Goal: Check status: Check status

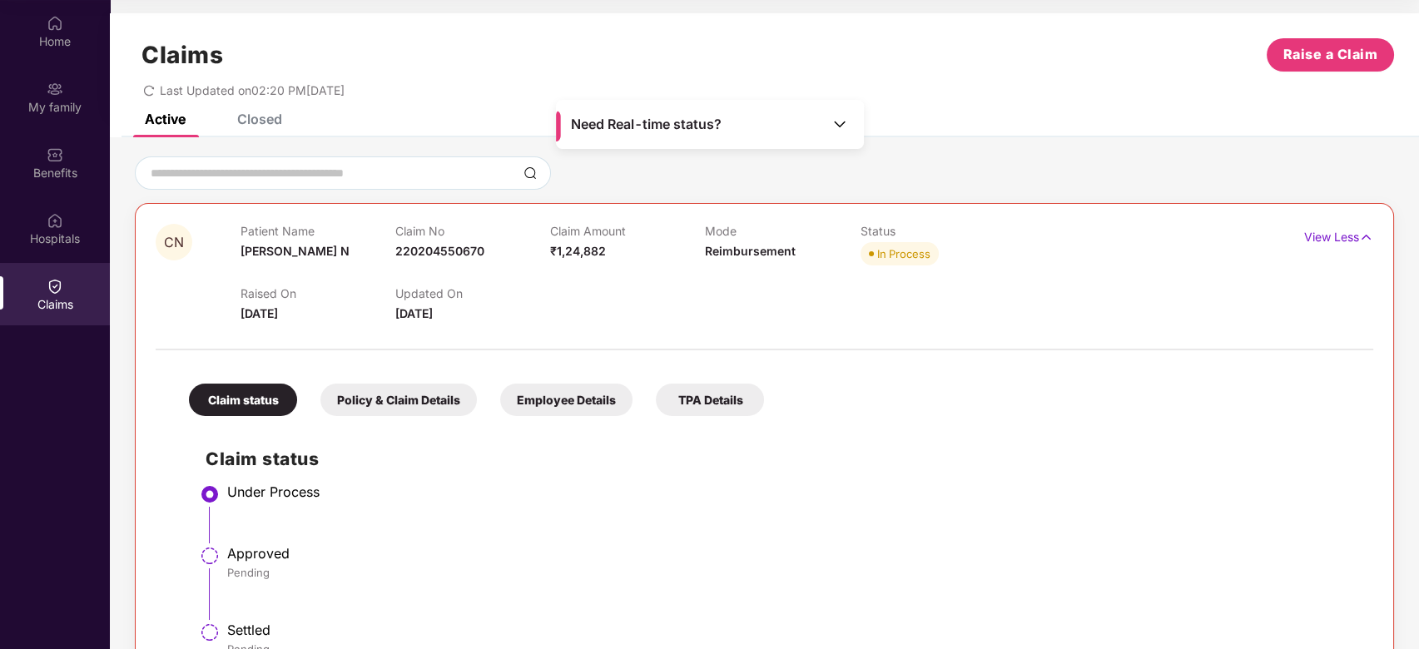
scroll to position [93, 0]
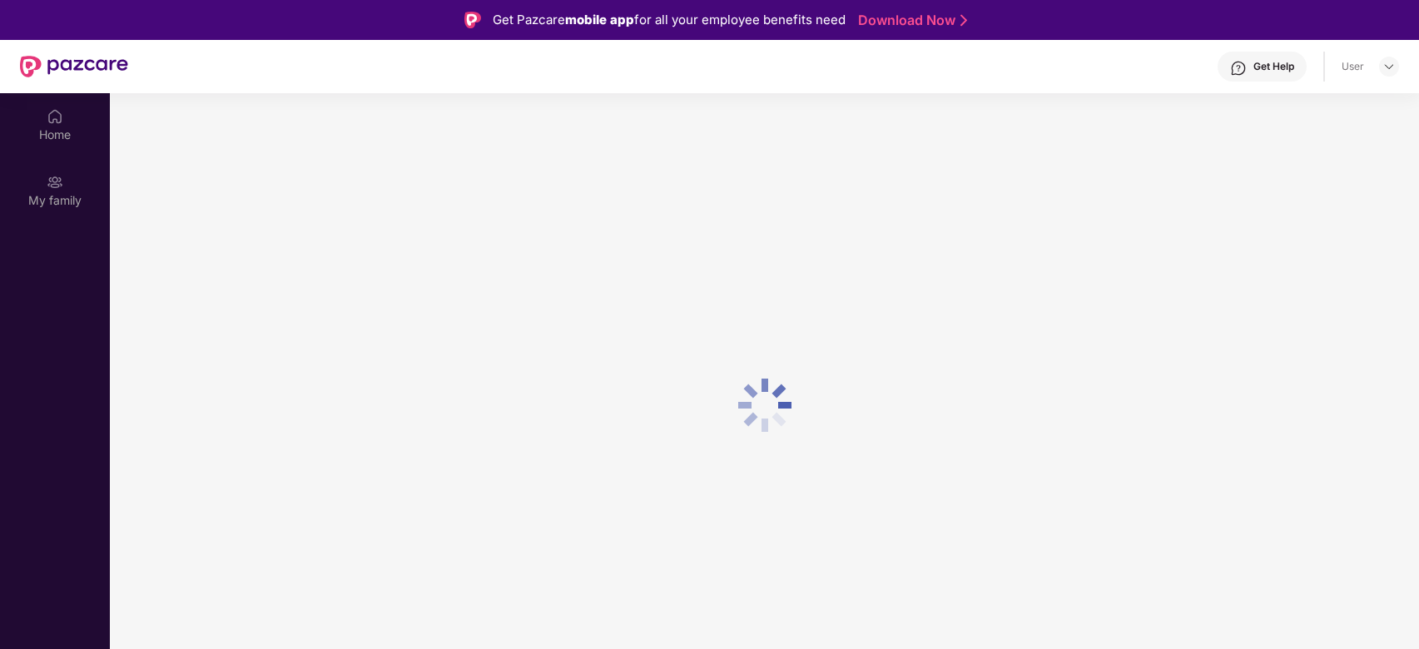
scroll to position [93, 0]
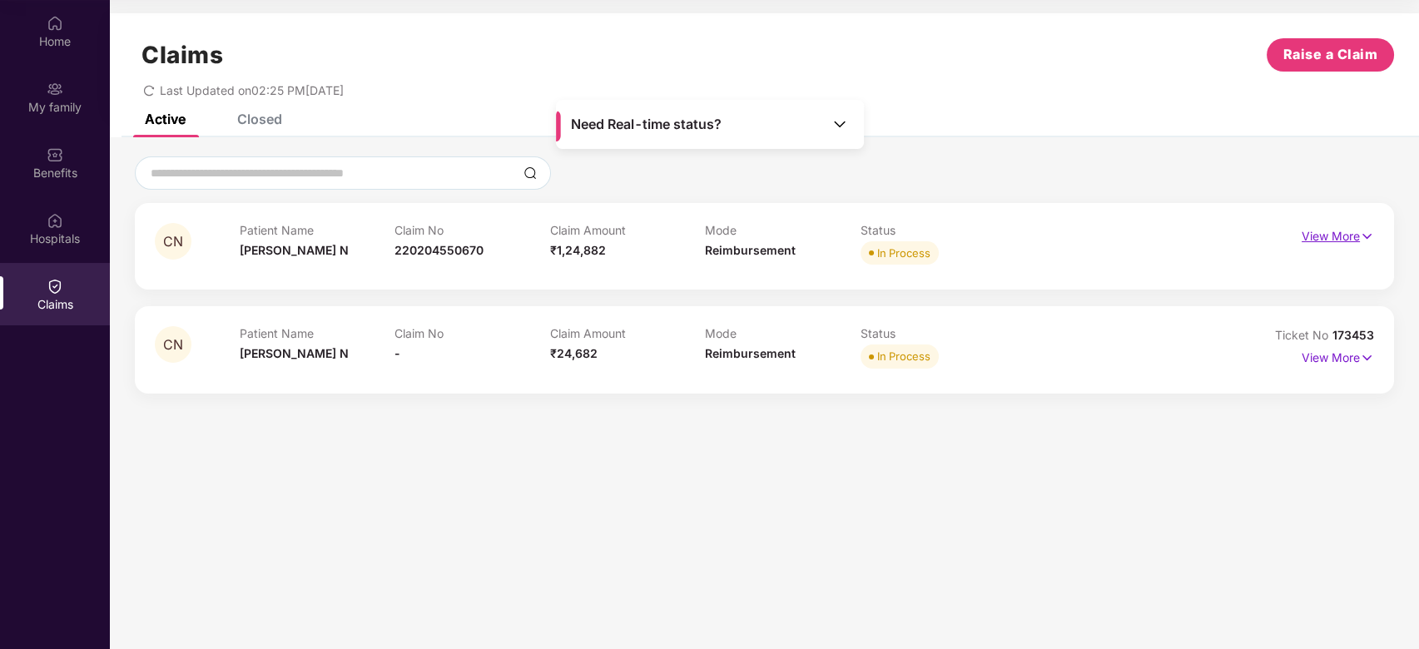
click at [1327, 230] on p "View More" at bounding box center [1337, 234] width 72 height 22
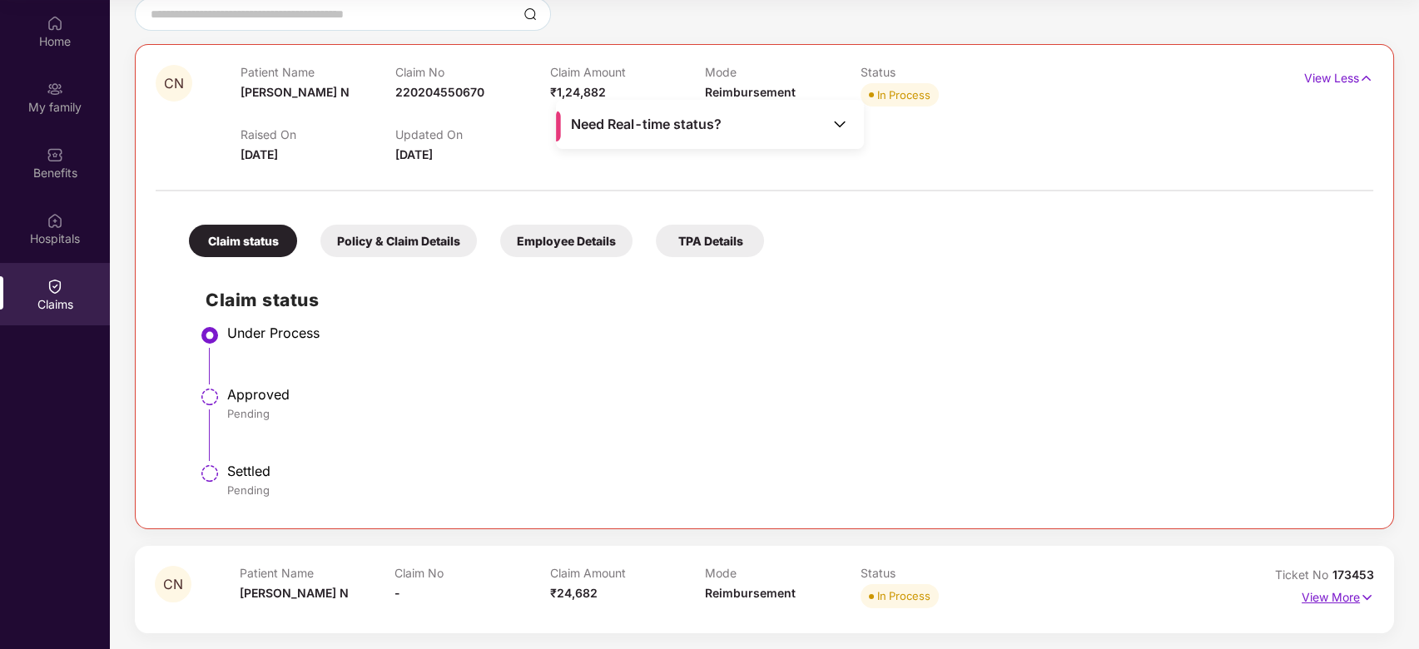
click at [1332, 592] on p "View More" at bounding box center [1337, 595] width 72 height 22
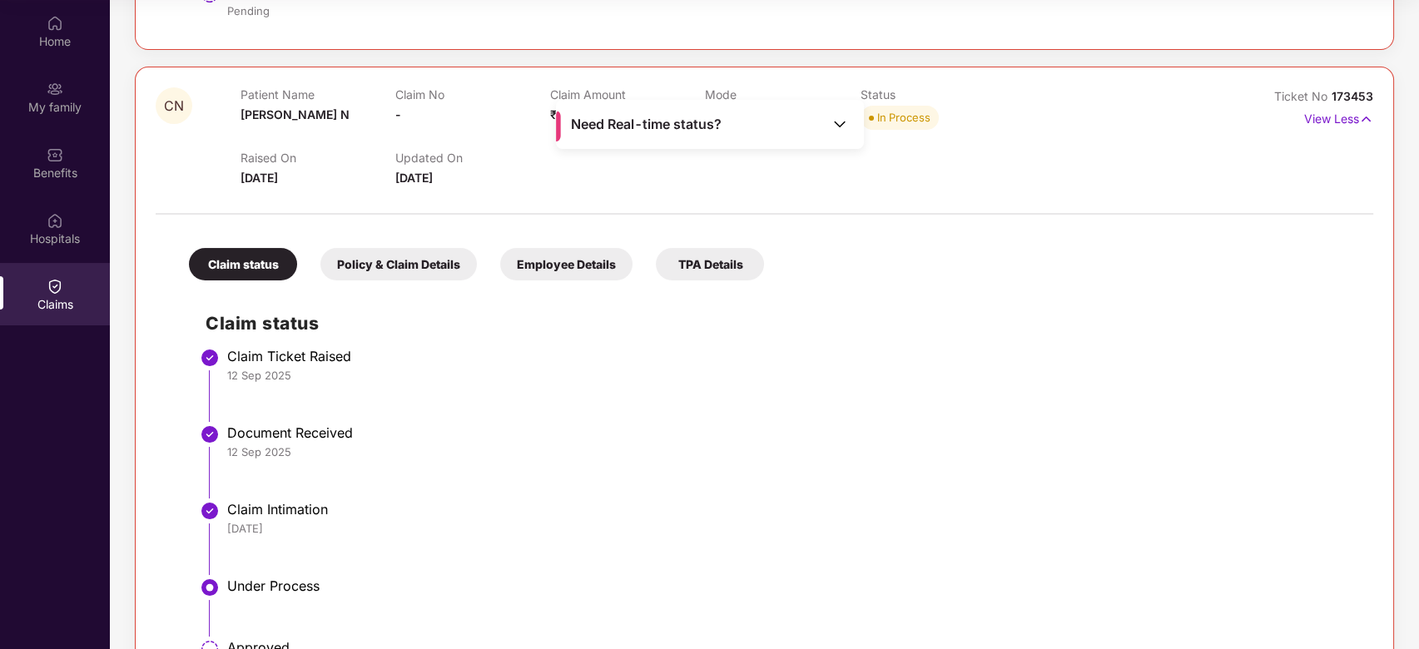
scroll to position [786, 0]
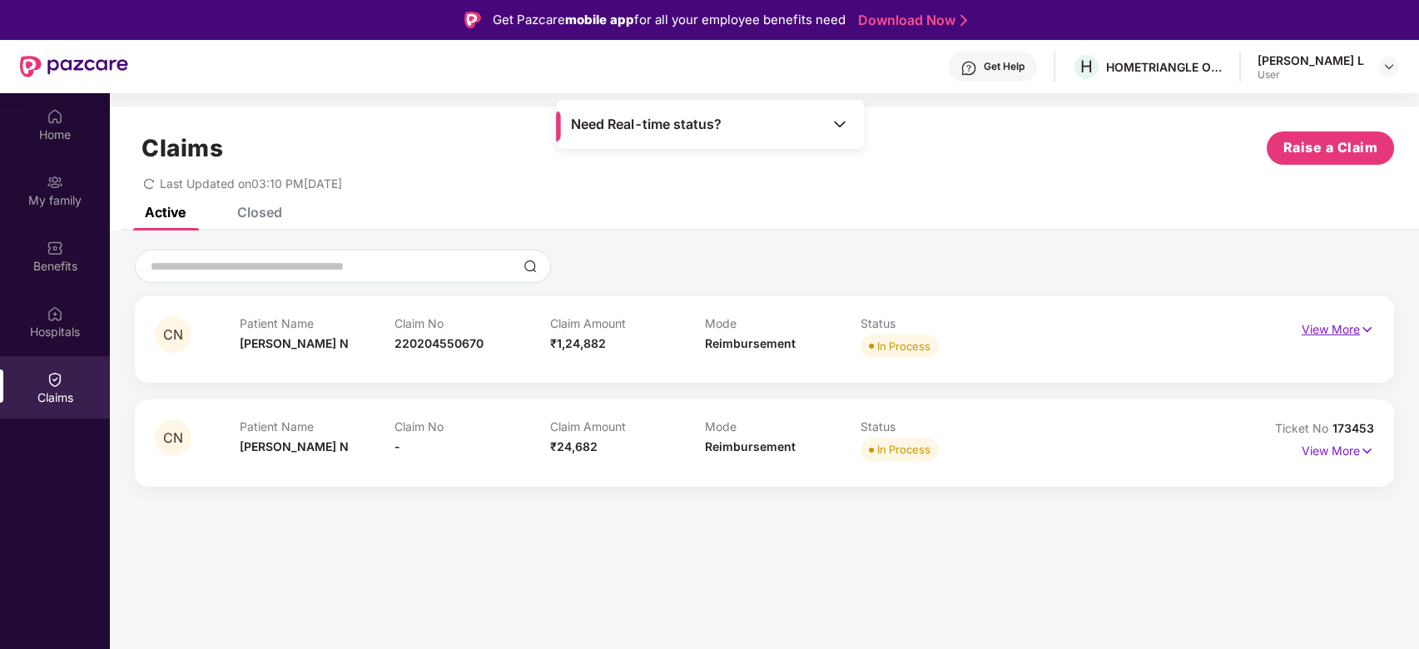
click at [1344, 323] on p "View More" at bounding box center [1337, 327] width 72 height 22
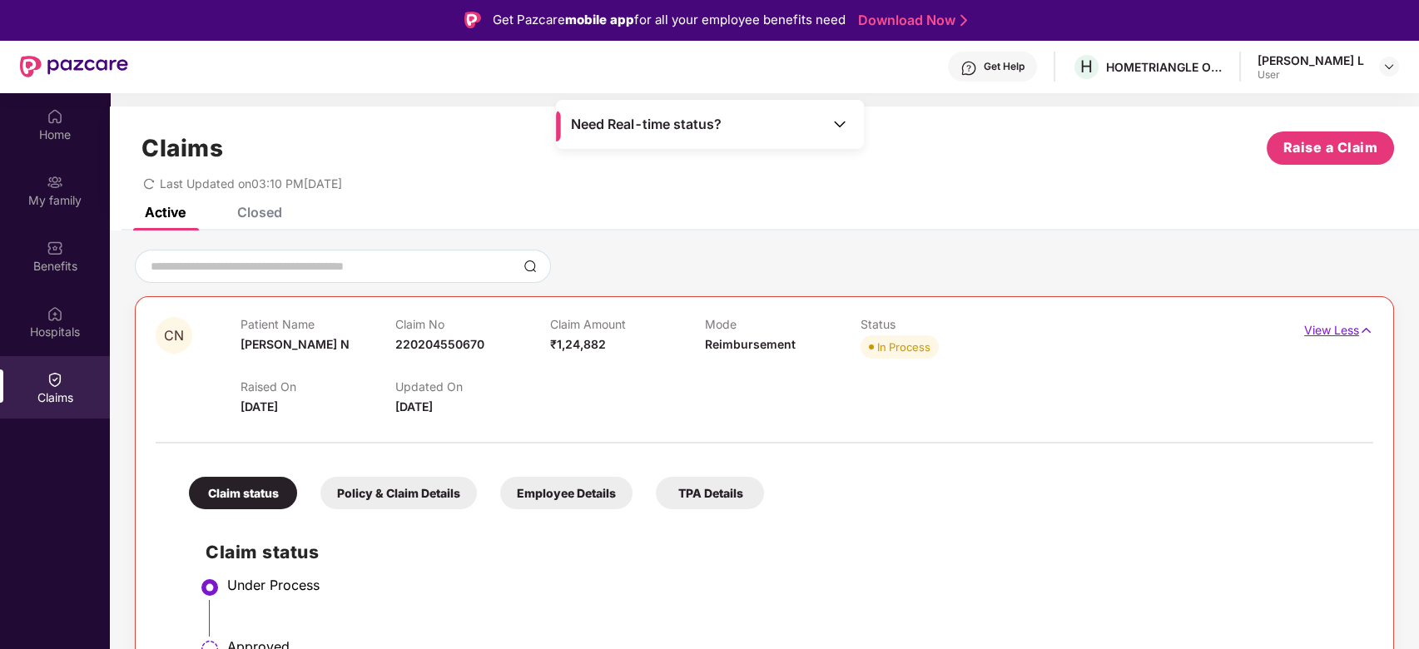
click at [1341, 338] on p "View Less" at bounding box center [1338, 328] width 69 height 22
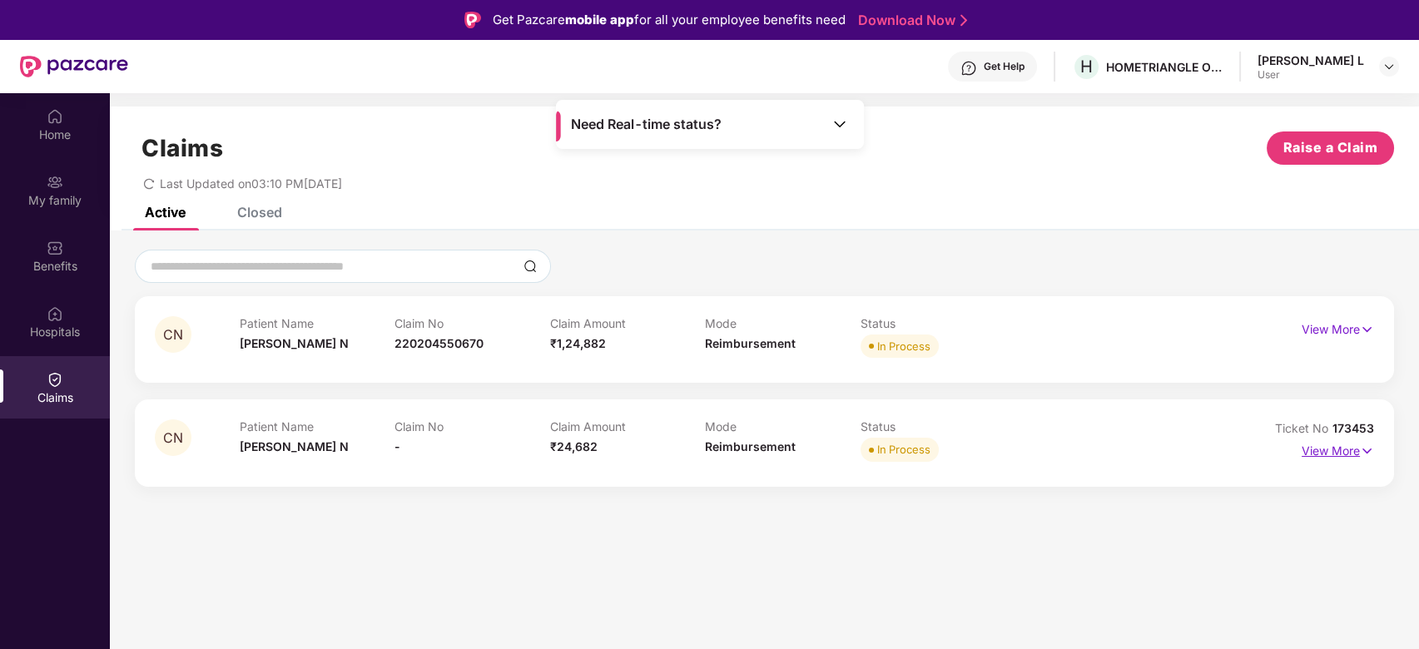
click at [1351, 449] on p "View More" at bounding box center [1337, 449] width 72 height 22
click at [1351, 451] on p "View More" at bounding box center [1337, 449] width 72 height 22
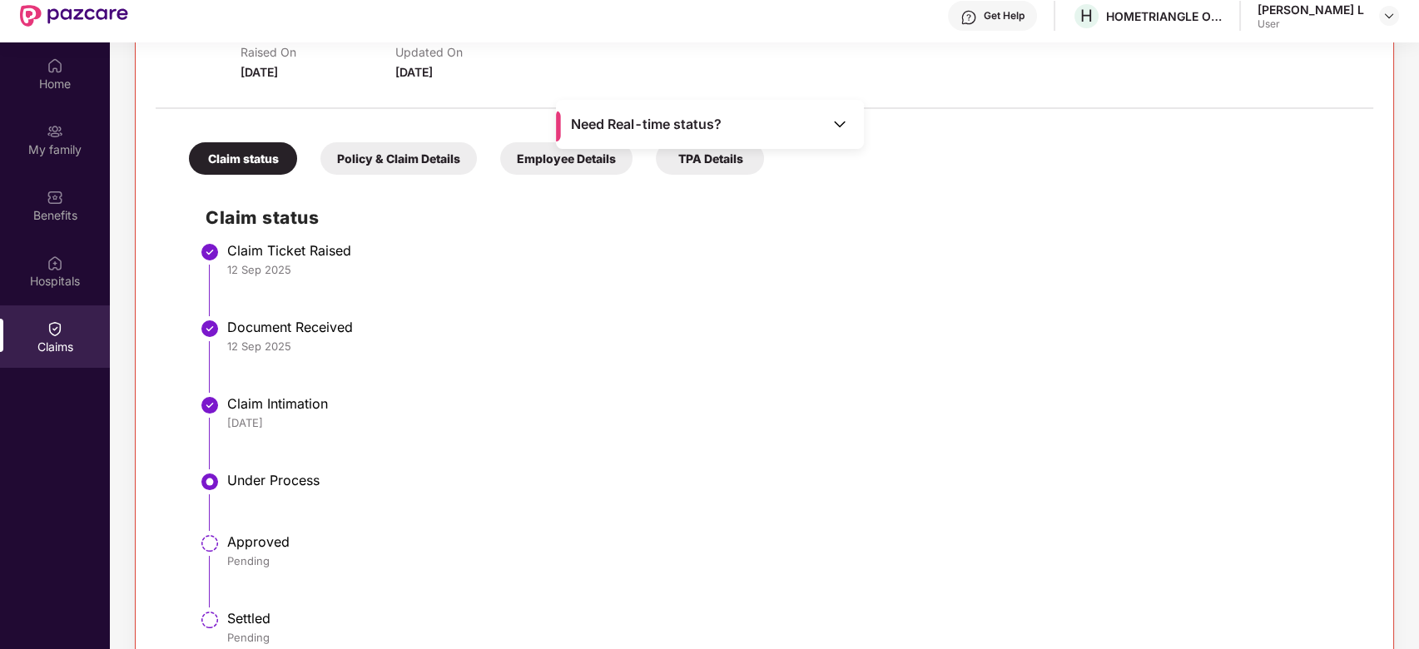
scroll to position [93, 0]
